Goal: Obtain resource: Obtain resource

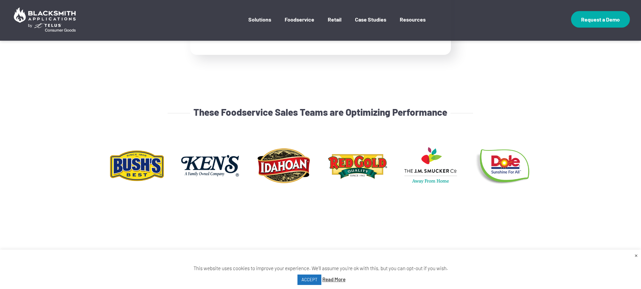
scroll to position [234, 0]
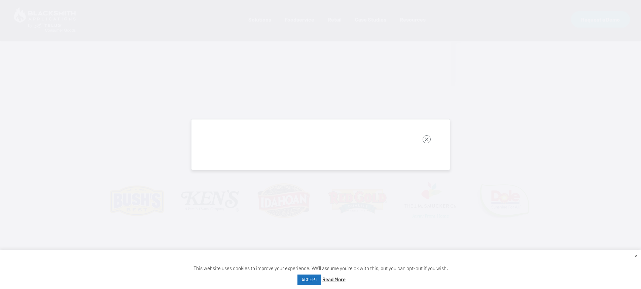
click at [426, 139] on rect "button" at bounding box center [427, 139] width 8 height 8
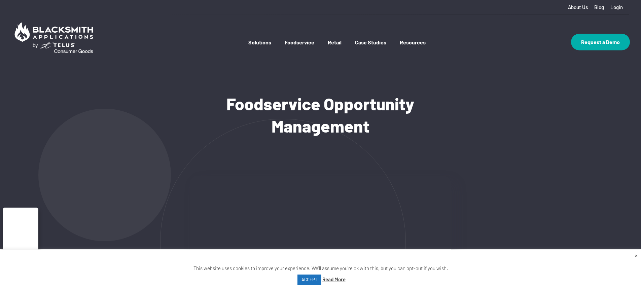
scroll to position [0, 0]
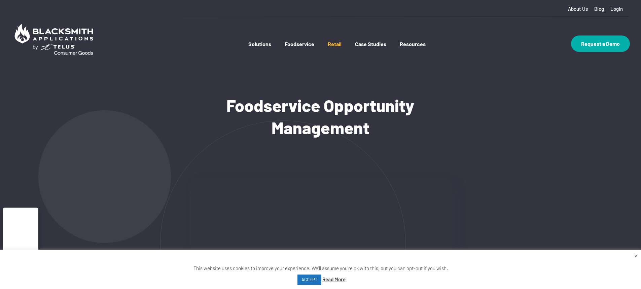
click at [333, 45] on link "Retail" at bounding box center [335, 51] width 14 height 20
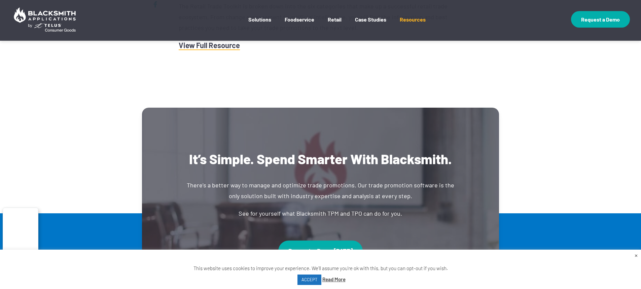
scroll to position [253, 0]
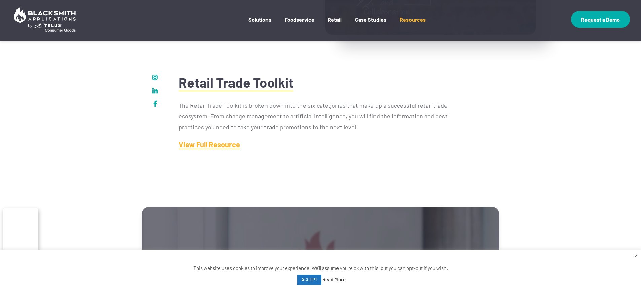
click at [220, 144] on link "View Full Resource" at bounding box center [209, 144] width 61 height 9
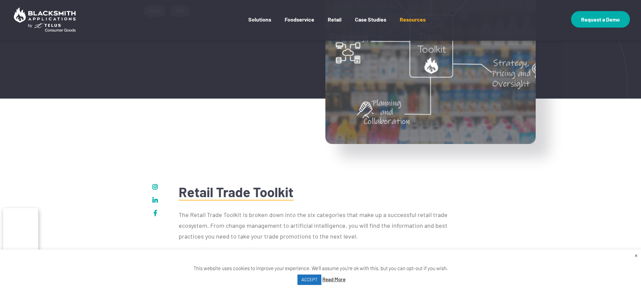
scroll to position [168, 0]
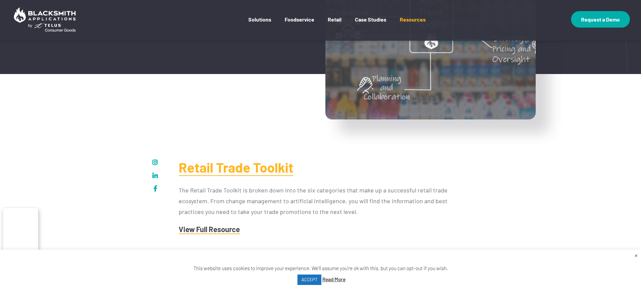
click at [284, 169] on link "Retail Trade Toolkit" at bounding box center [236, 167] width 115 height 17
